Goal: Information Seeking & Learning: Learn about a topic

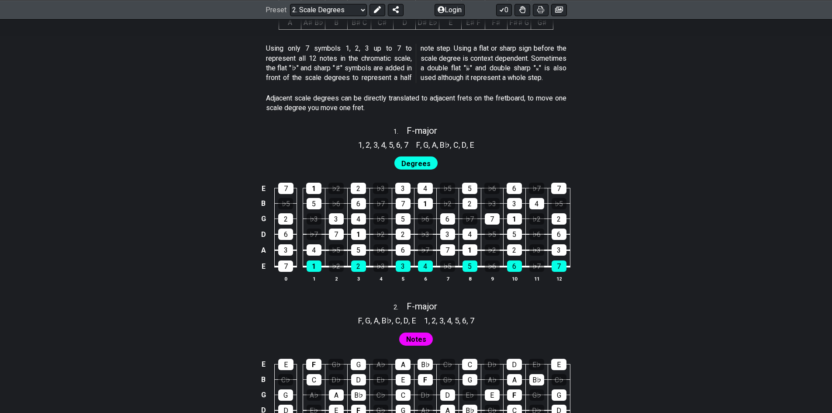
scroll to position [699, 0]
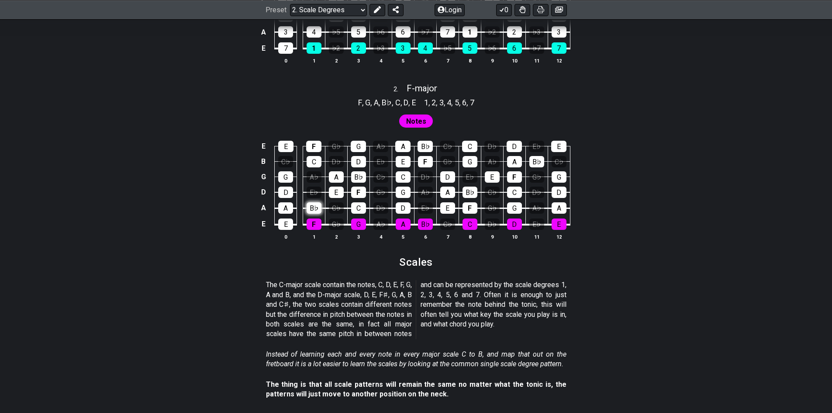
click at [308, 207] on div "B♭" at bounding box center [314, 207] width 15 height 11
click at [315, 204] on div "B♭" at bounding box center [314, 207] width 15 height 11
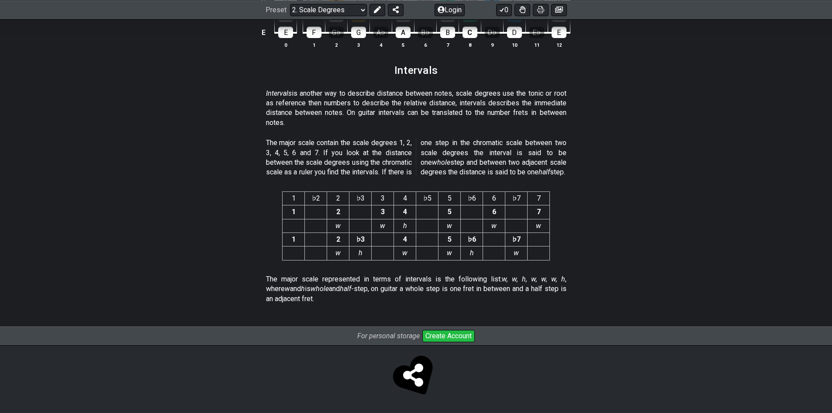
scroll to position [2216, 0]
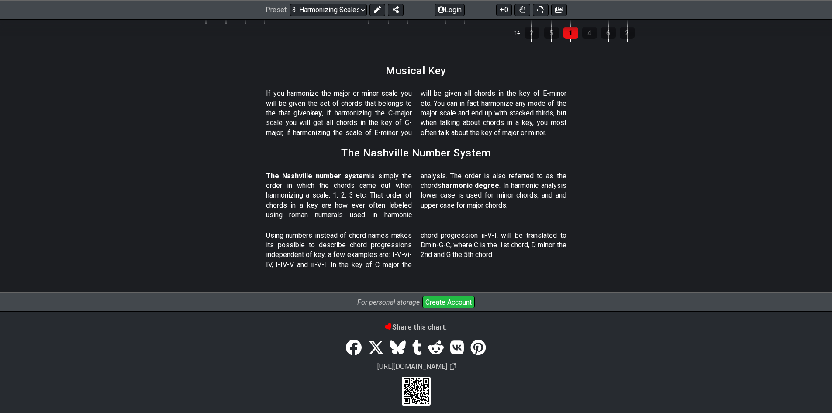
scroll to position [1002, 0]
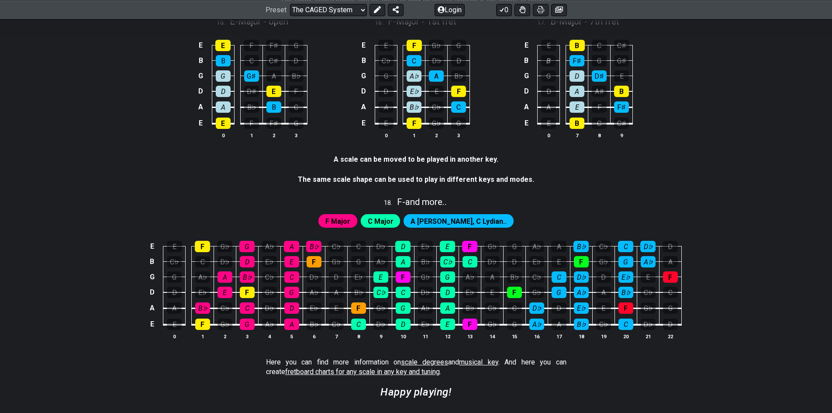
scroll to position [2228, 0]
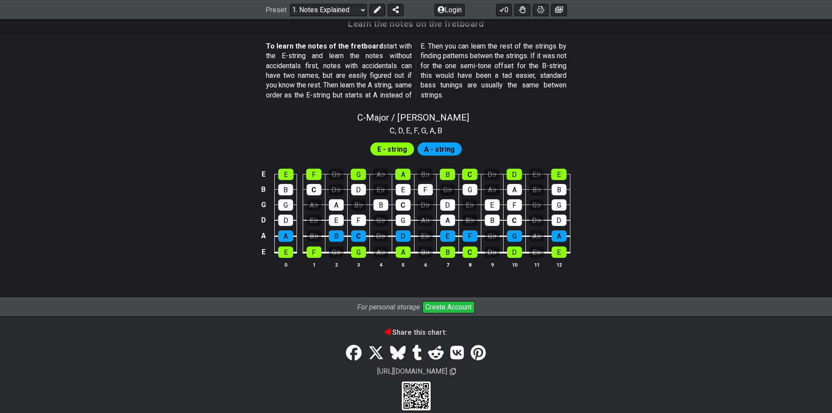
scroll to position [802, 0]
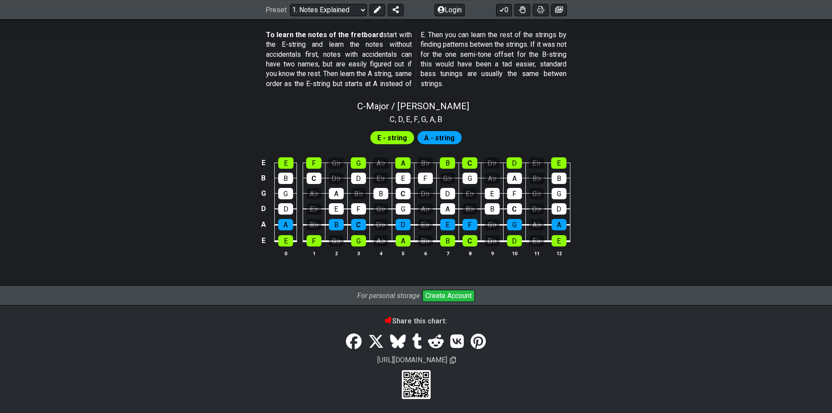
drag, startPoint x: 291, startPoint y: 200, endPoint x: 220, endPoint y: 177, distance: 75.0
drag, startPoint x: 220, startPoint y: 177, endPoint x: 165, endPoint y: 180, distance: 55.1
click at [164, 180] on div "E E F G♭ G A♭ A B♭ B C D♭ D E♭ E B B C D♭ D E♭ E F G♭ G A♭ A B♭ B G G A♭ A B♭ B…" at bounding box center [416, 207] width 681 height 123
